Goal: Find contact information: Find contact information

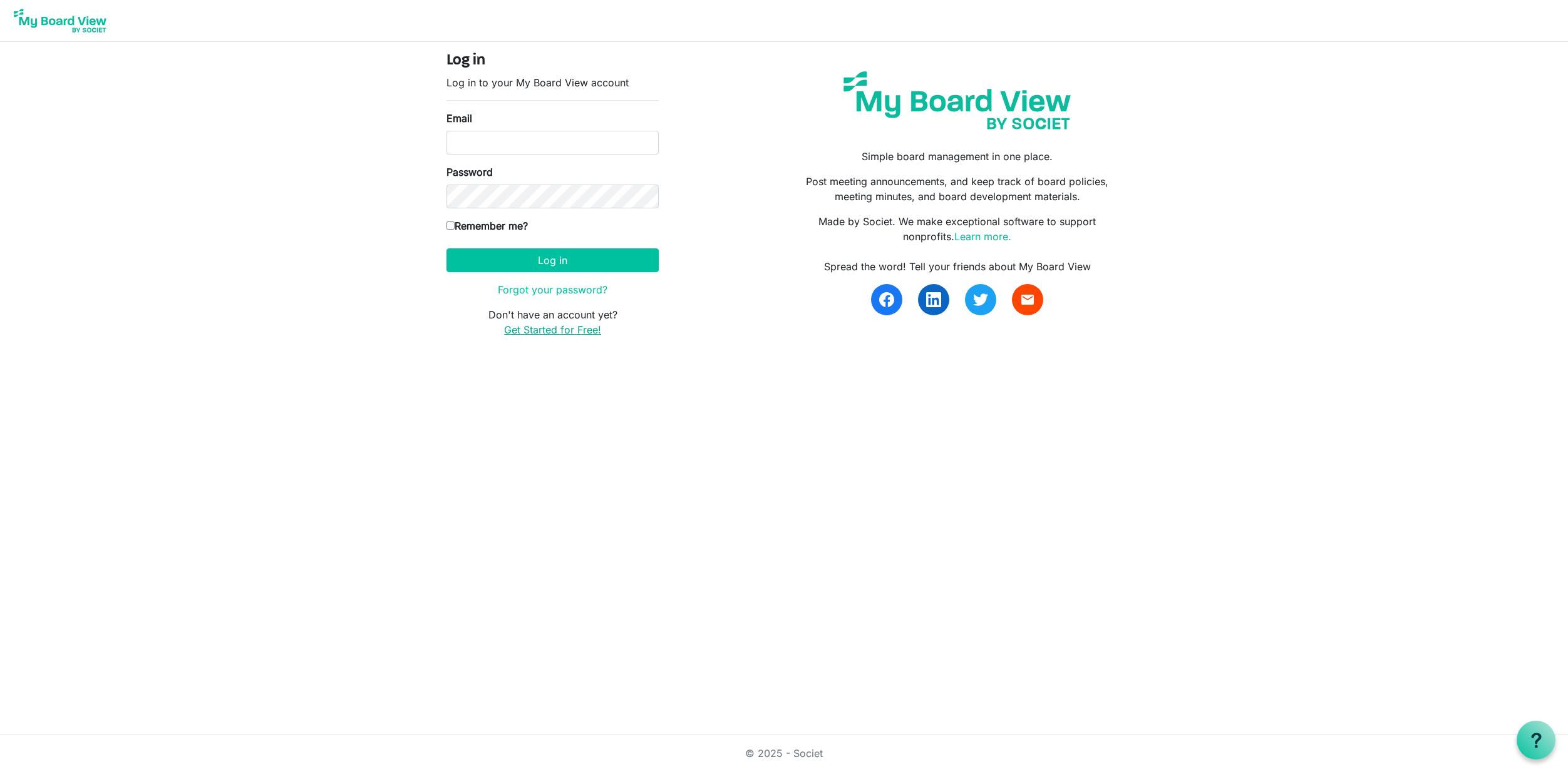
click at [553, 329] on link "Get Started for Free!" at bounding box center [552, 330] width 97 height 13
click at [1537, 738] on icon at bounding box center [1536, 741] width 16 height 16
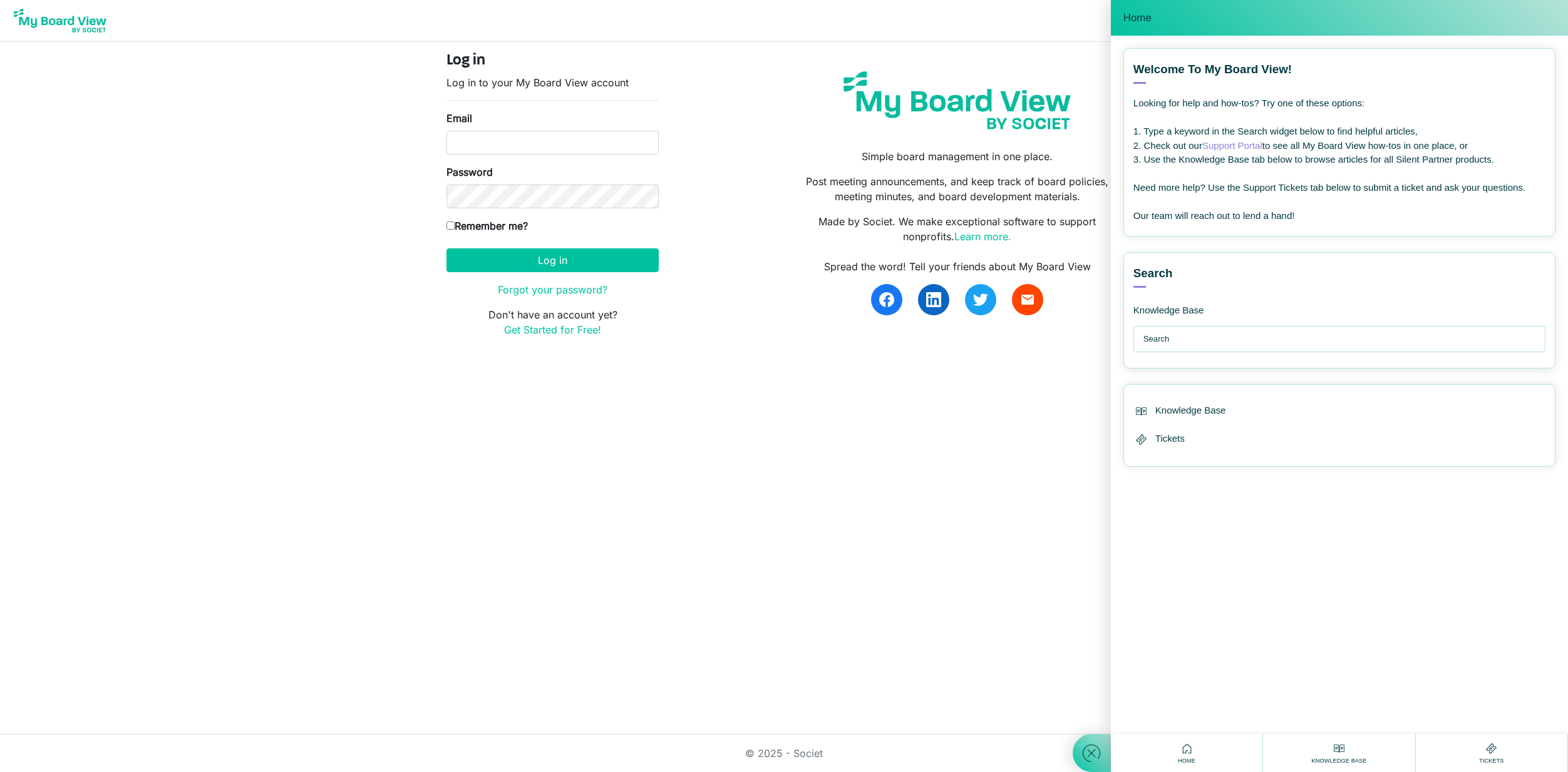
click at [1164, 337] on input "text" at bounding box center [1342, 338] width 398 height 25
click at [1167, 334] on input "text" at bounding box center [1342, 338] width 398 height 25
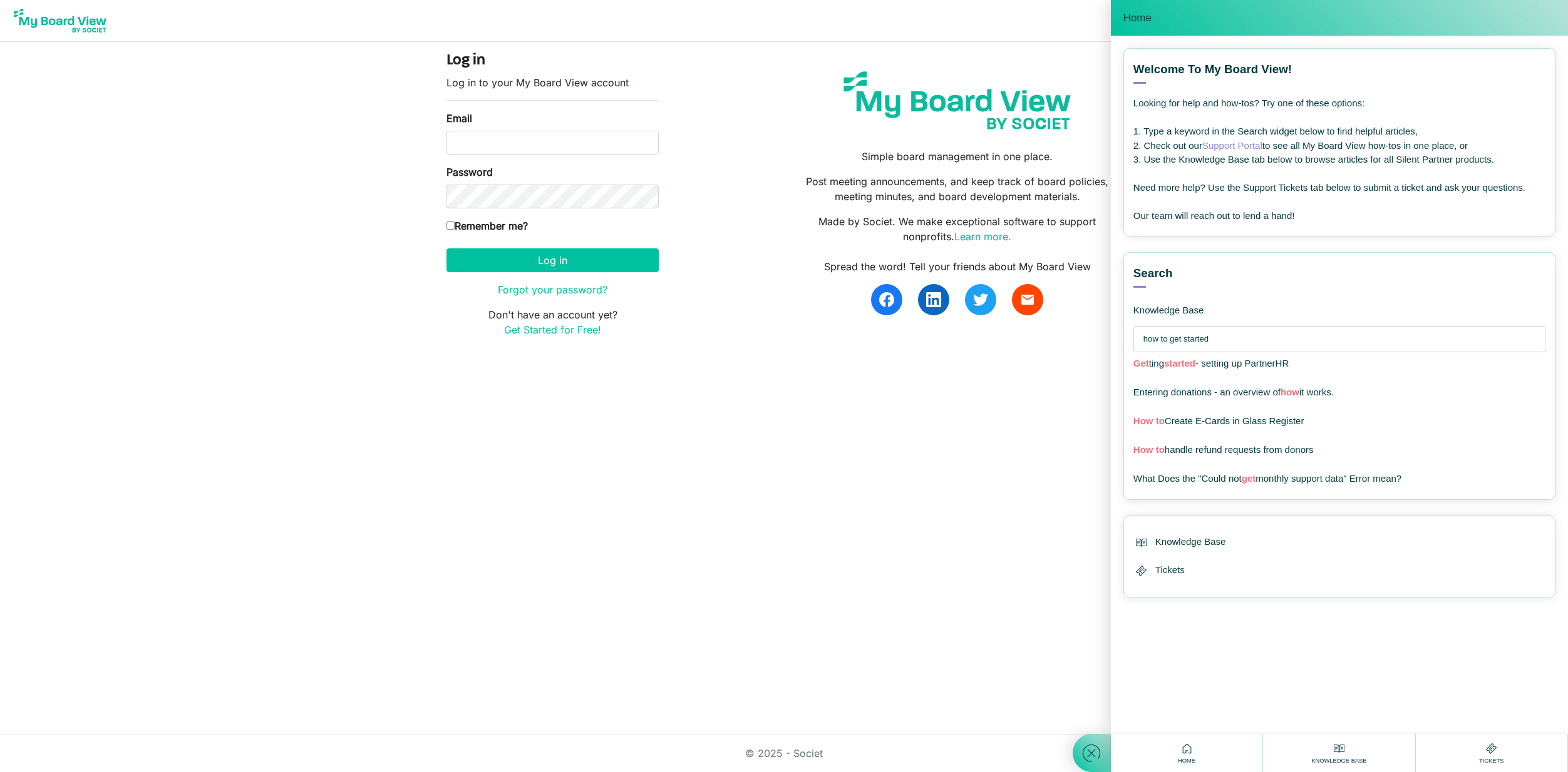
drag, startPoint x: 1212, startPoint y: 337, endPoint x: 1130, endPoint y: 335, distance: 82.0
click at [1130, 335] on div "Search Knowledge Base how to get started Get ting started - setting up PartnerH…" at bounding box center [1339, 376] width 432 height 248
type input "h"
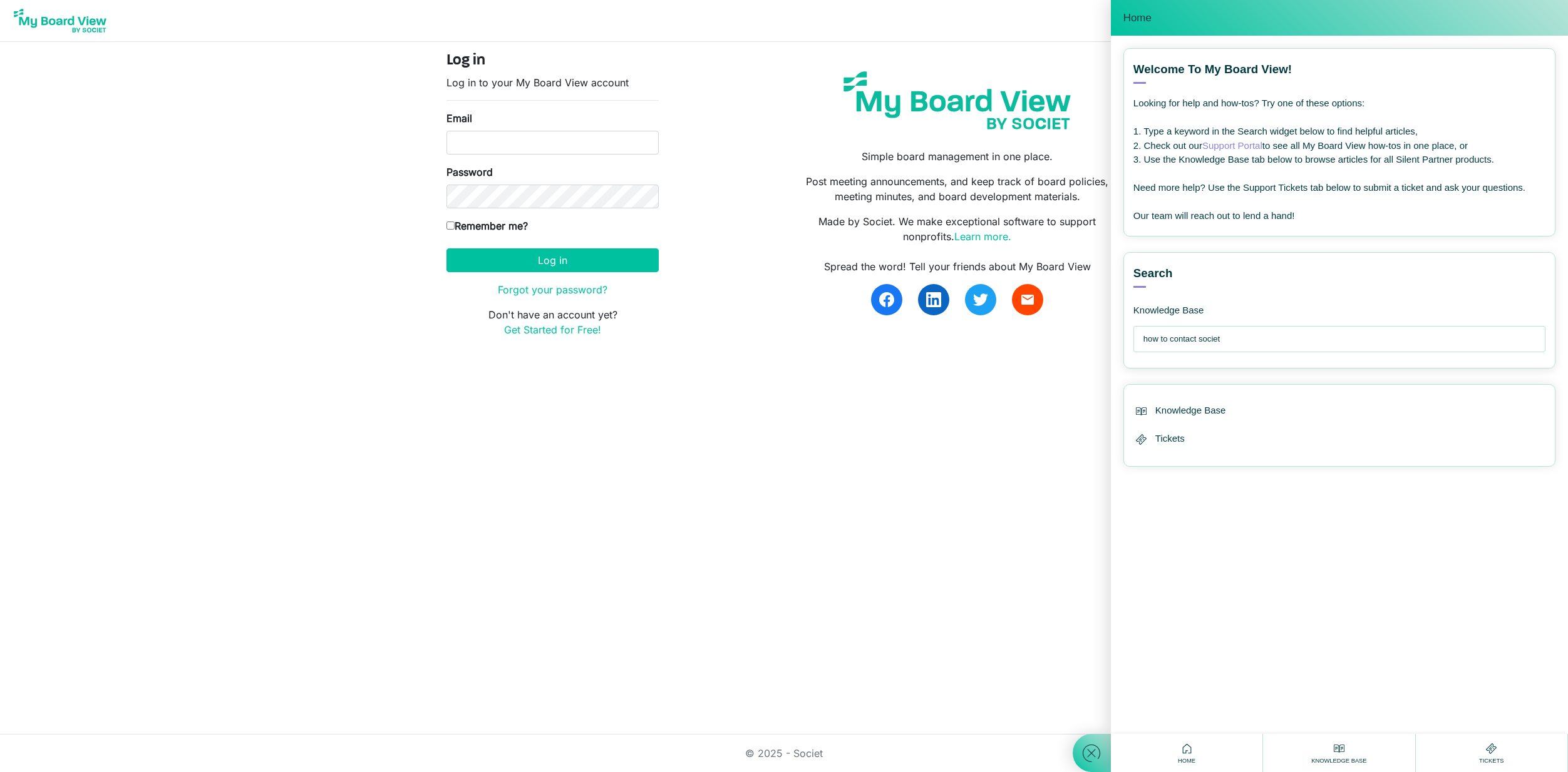
type input "how to contact societ"
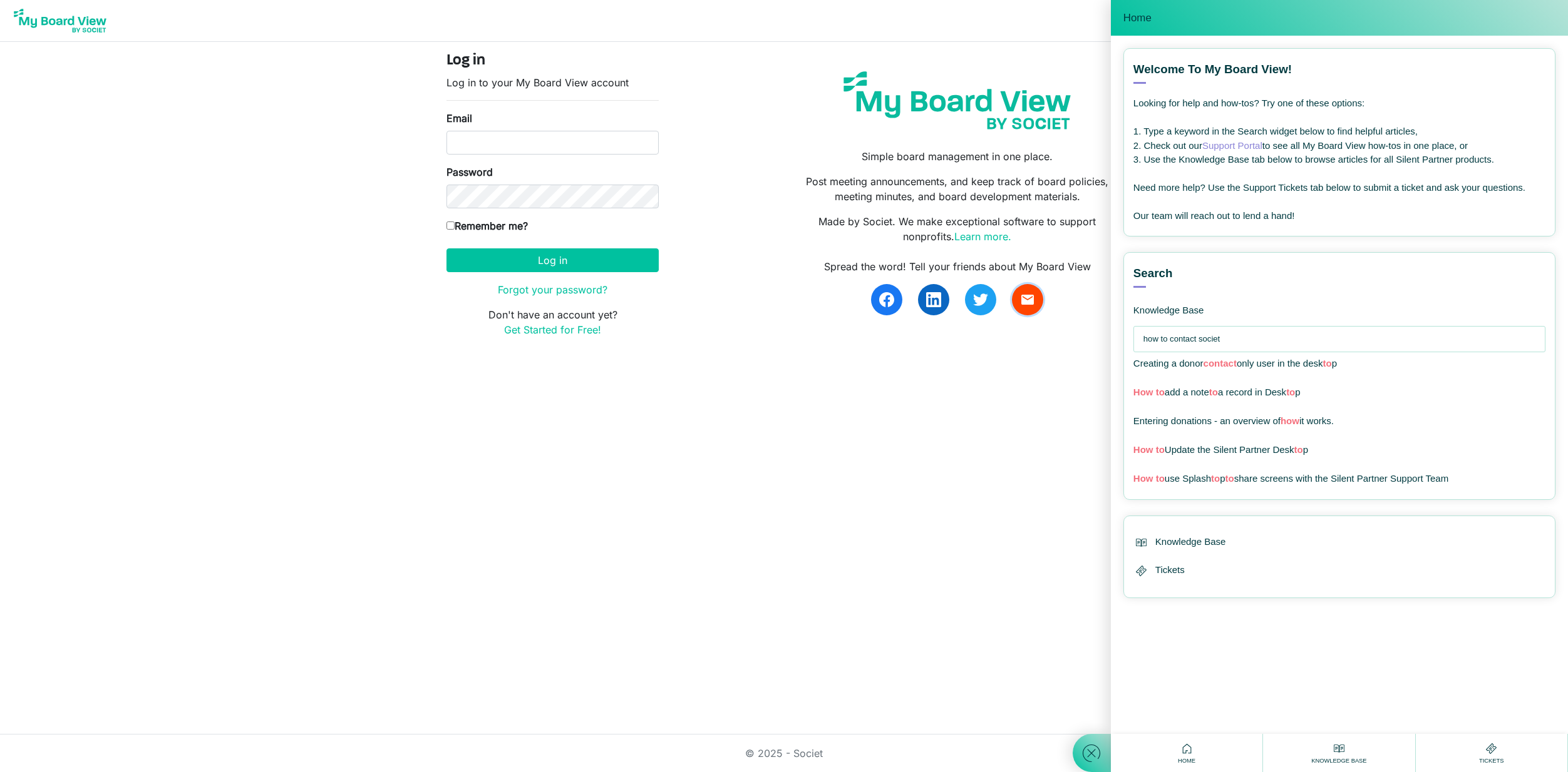
click at [1026, 302] on span "email" at bounding box center [1027, 300] width 15 height 15
